Goal: Task Accomplishment & Management: Manage account settings

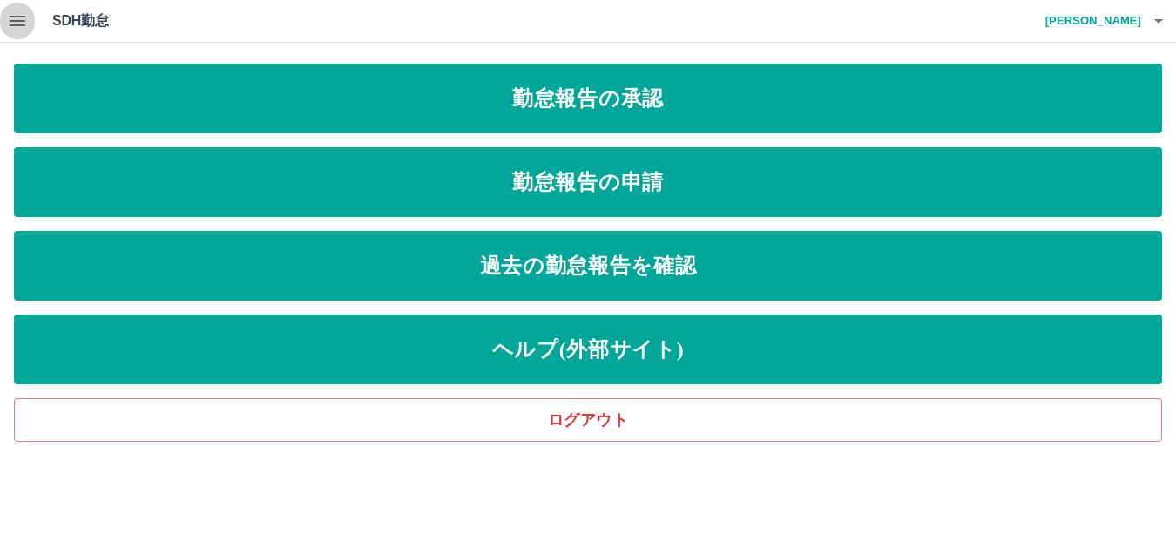
click at [19, 16] on icon "button" at bounding box center [18, 21] width 16 height 10
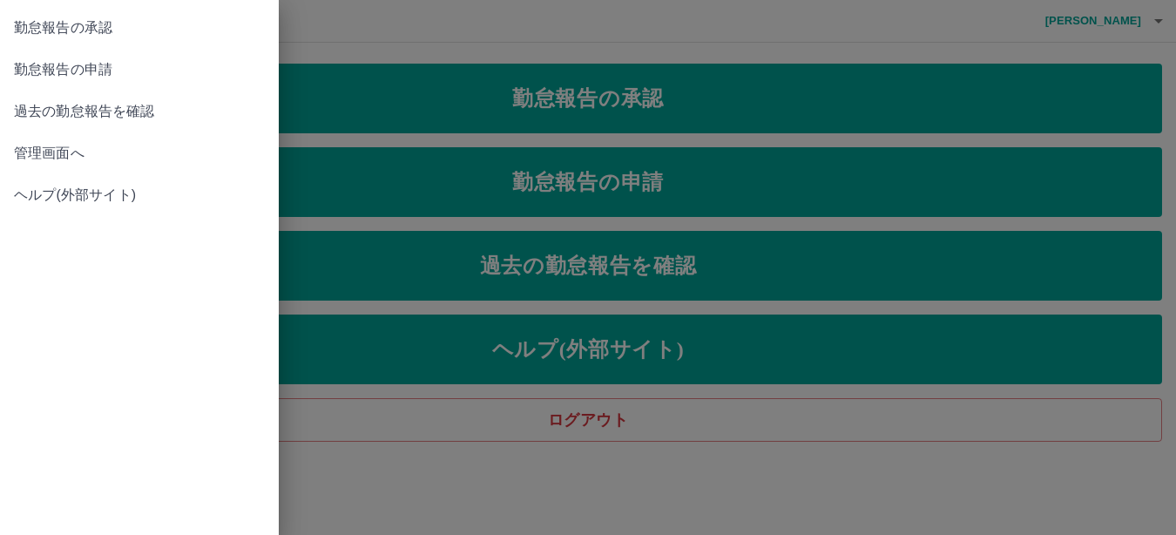
click at [64, 158] on span "管理画面へ" at bounding box center [139, 153] width 251 height 21
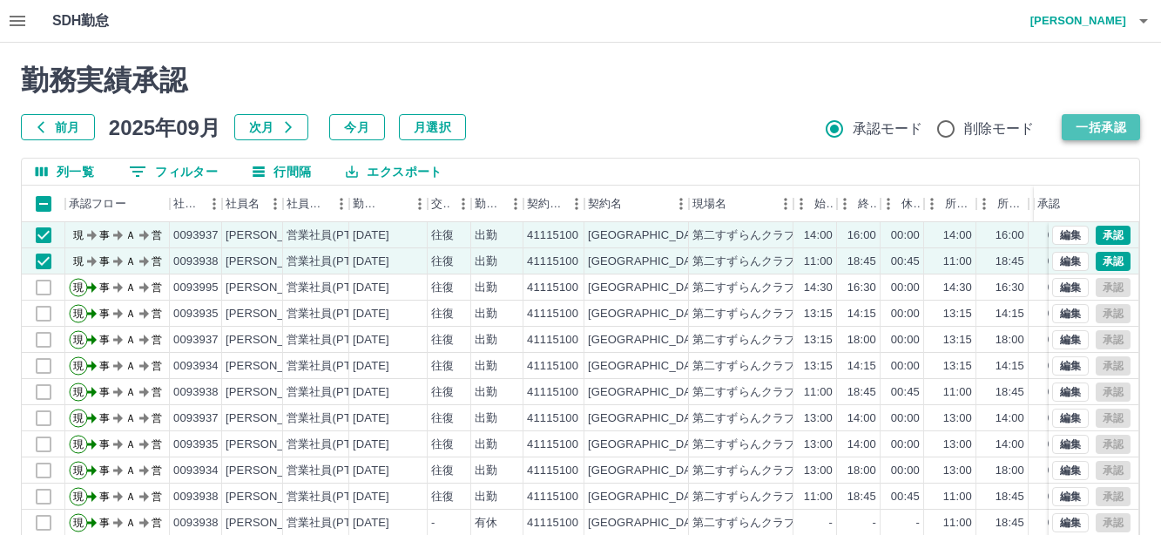
click at [1118, 128] on button "一括承認" at bounding box center [1100, 127] width 78 height 26
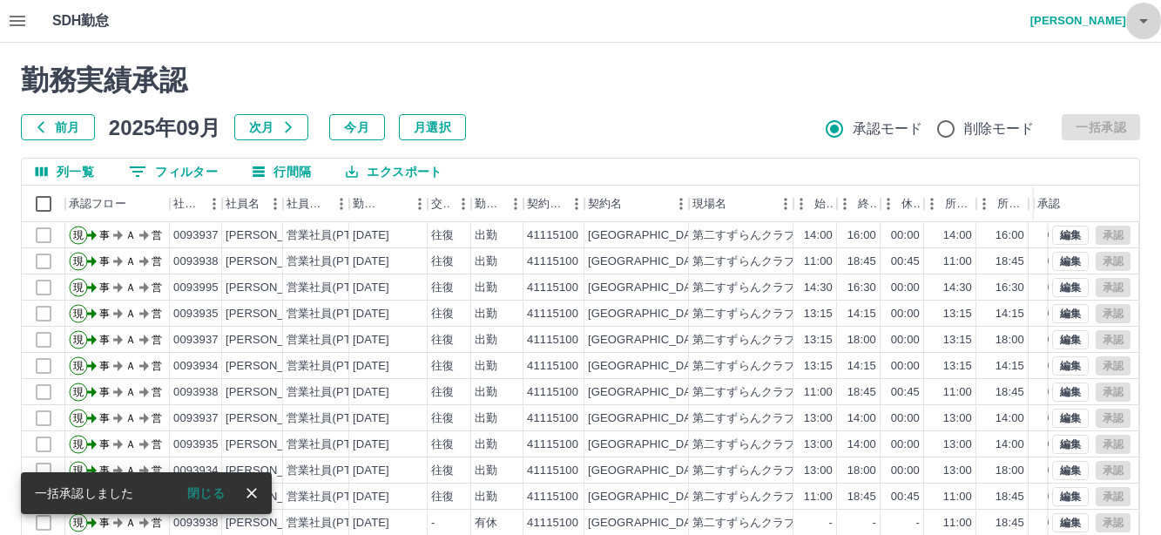
click at [1146, 24] on icon "button" at bounding box center [1143, 20] width 21 height 21
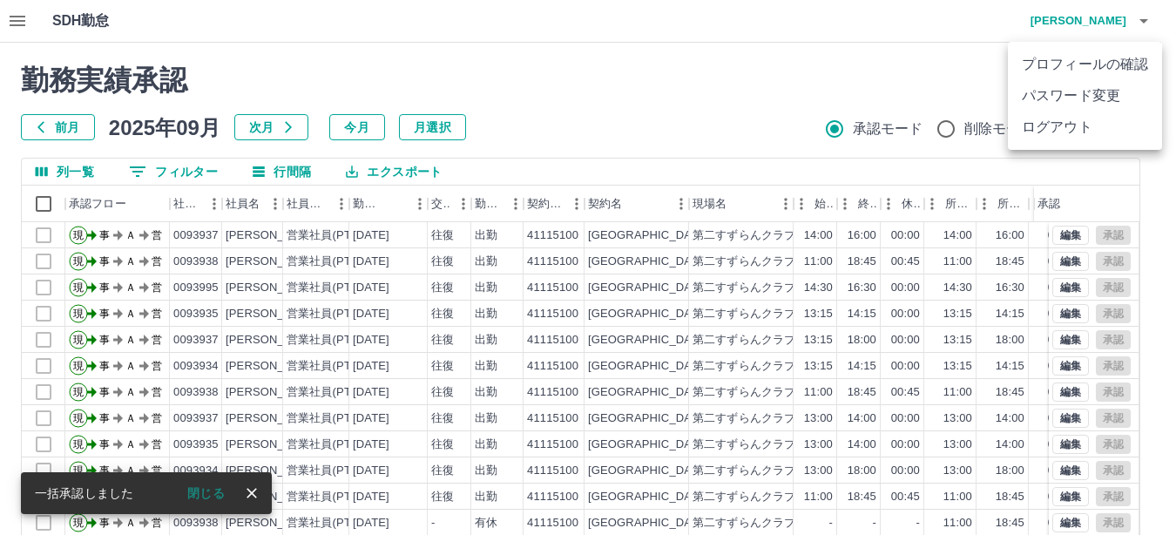
click at [1087, 124] on li "ログアウト" at bounding box center [1085, 126] width 154 height 31
